Goal: Task Accomplishment & Management: Manage account settings

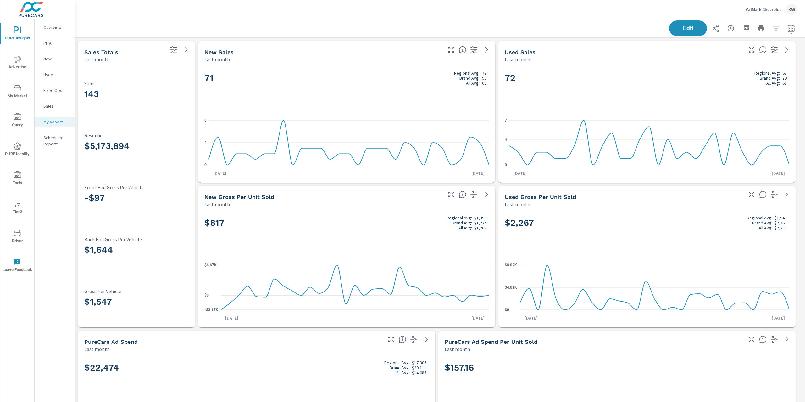
click at [758, 7] on p "ValMark Chevrolet" at bounding box center [763, 10] width 36 height 6
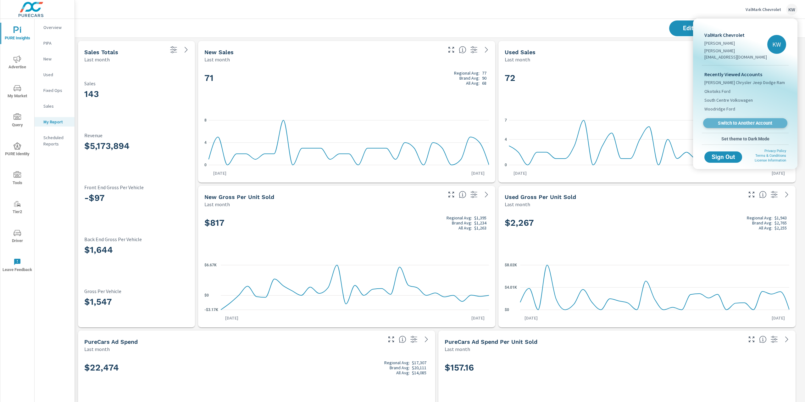
click at [740, 120] on span "Switch to Another Account" at bounding box center [744, 123] width 77 height 6
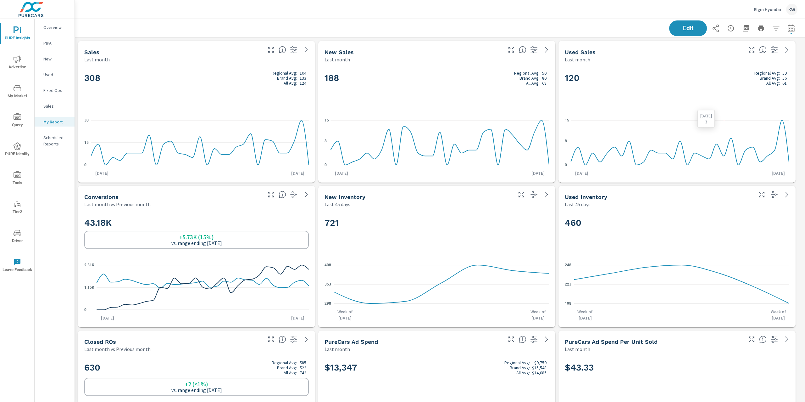
scroll to position [2909, 737]
click at [763, 11] on p "Elgin Hyundai" at bounding box center [767, 10] width 27 height 6
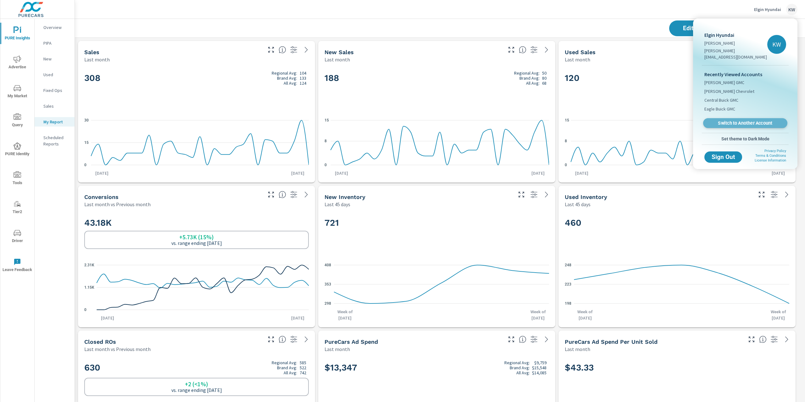
click at [745, 120] on span "Switch to Another Account" at bounding box center [744, 123] width 77 height 6
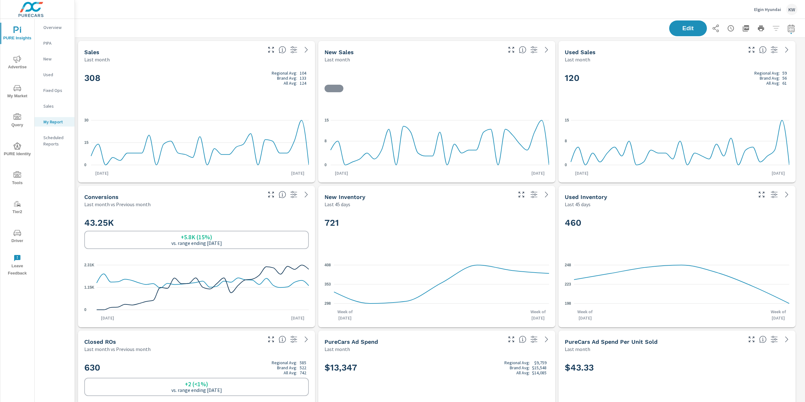
scroll to position [0, 0]
click at [742, 28] on icon "button" at bounding box center [746, 29] width 8 height 8
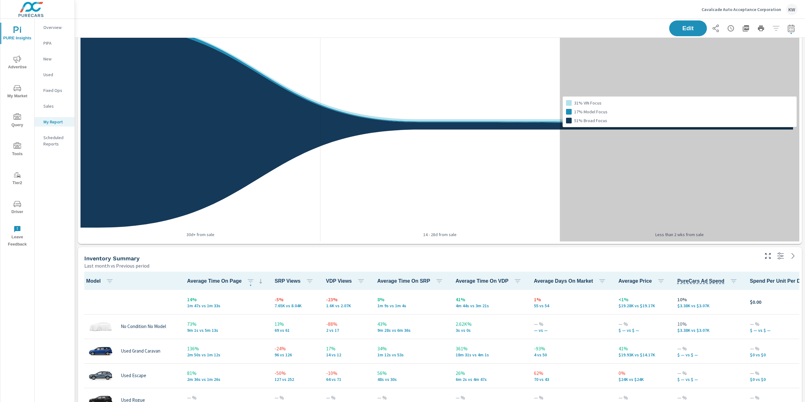
scroll to position [0, 0]
